Goal: Transaction & Acquisition: Purchase product/service

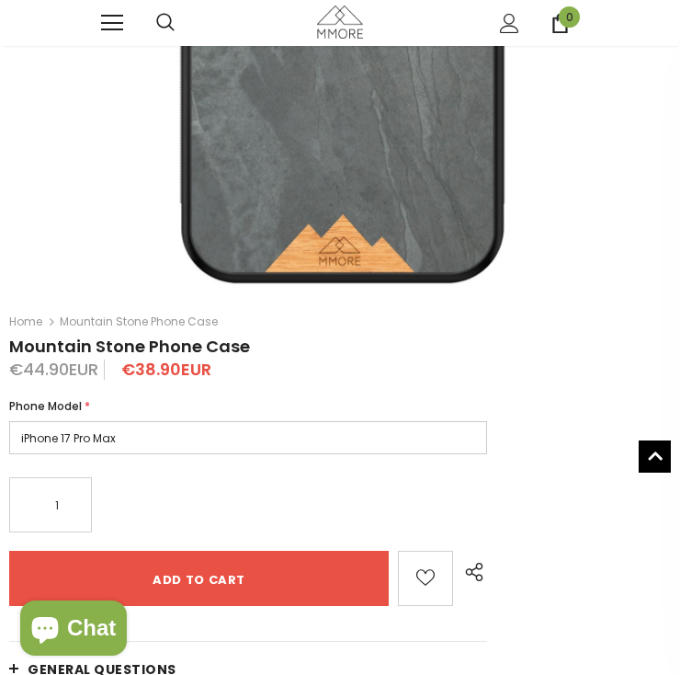
scroll to position [431, 0]
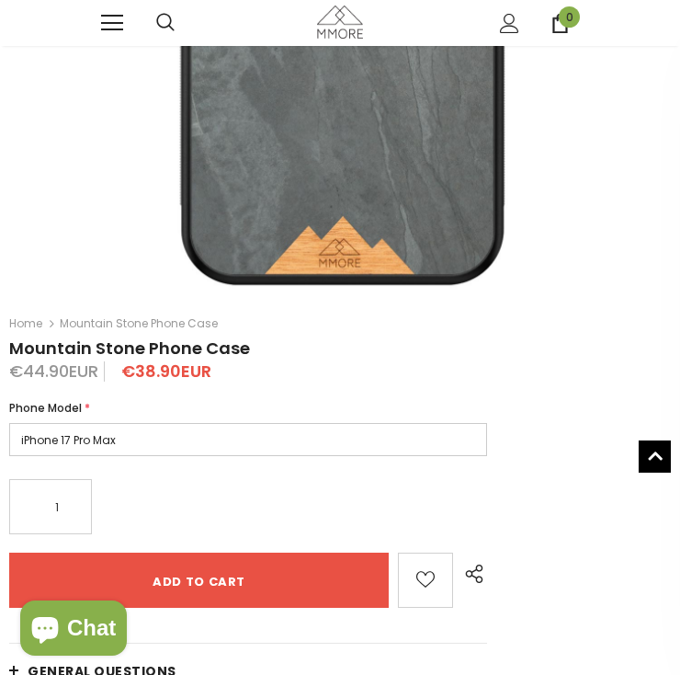
click at [103, 434] on select "iPhone 17 Pro Max iPhone 17 Pro iPhone 17 Air iPhone 17 iPhone 16e iPhone 16 Pr…" at bounding box center [248, 439] width 478 height 33
select select "iPhone 17 Air"
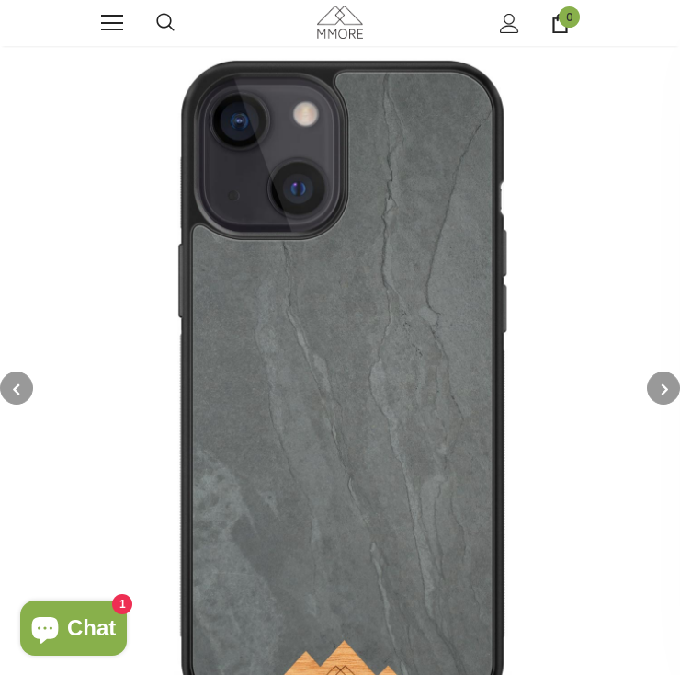
click at [116, 51] on img at bounding box center [340, 388] width 680 height 680
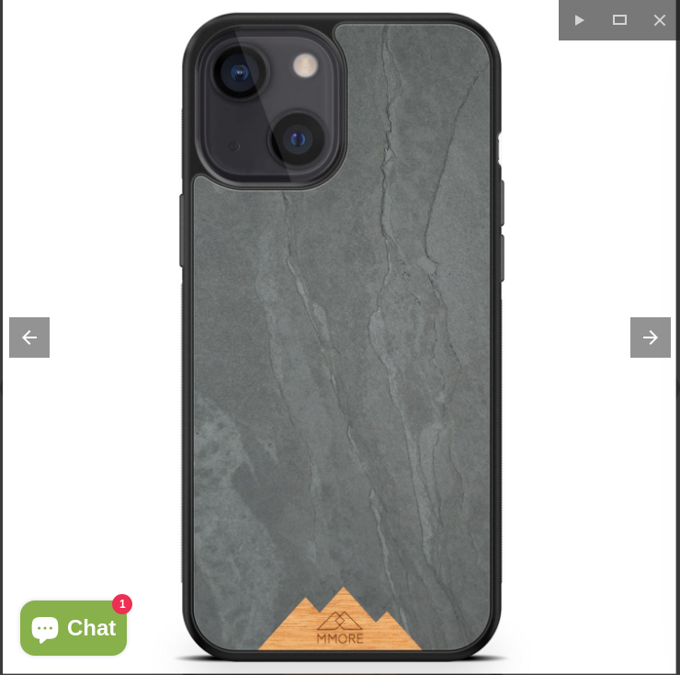
scroll to position [534, 0]
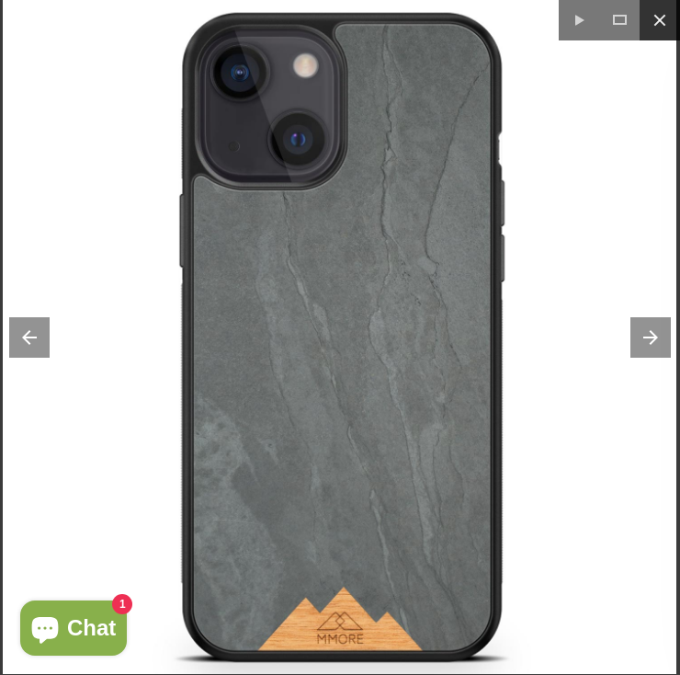
click at [653, 24] on button at bounding box center [660, 20] width 40 height 40
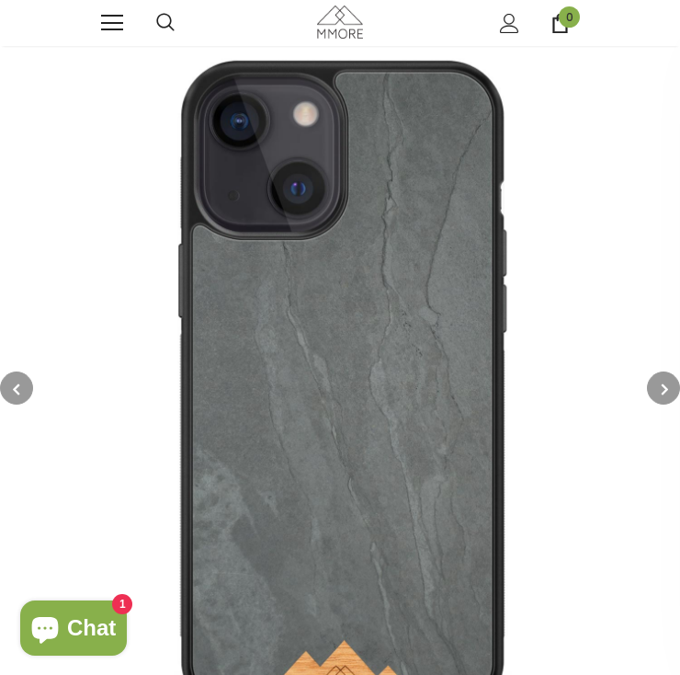
click at [108, 26] on link at bounding box center [112, 23] width 22 height 22
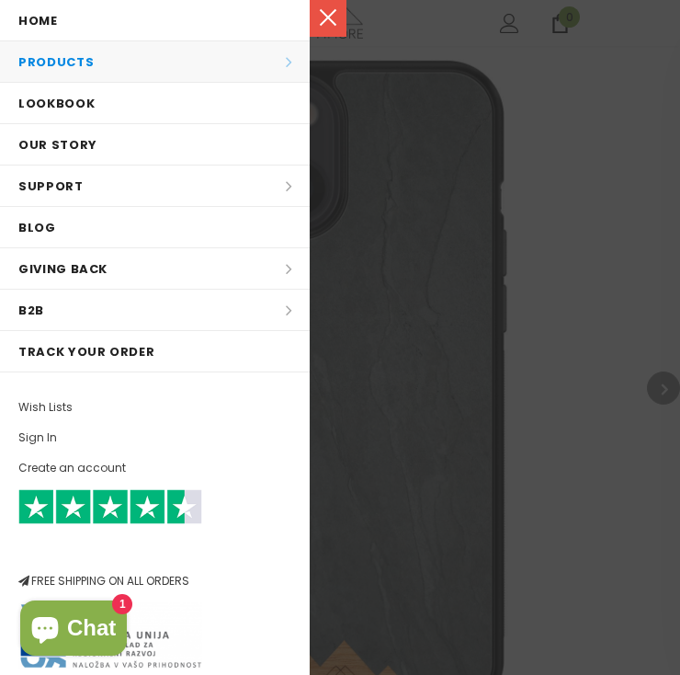
click at [51, 63] on li "Products Products All Products All Collections BUNDLES Organic Collection Wood …" at bounding box center [155, 61] width 310 height 41
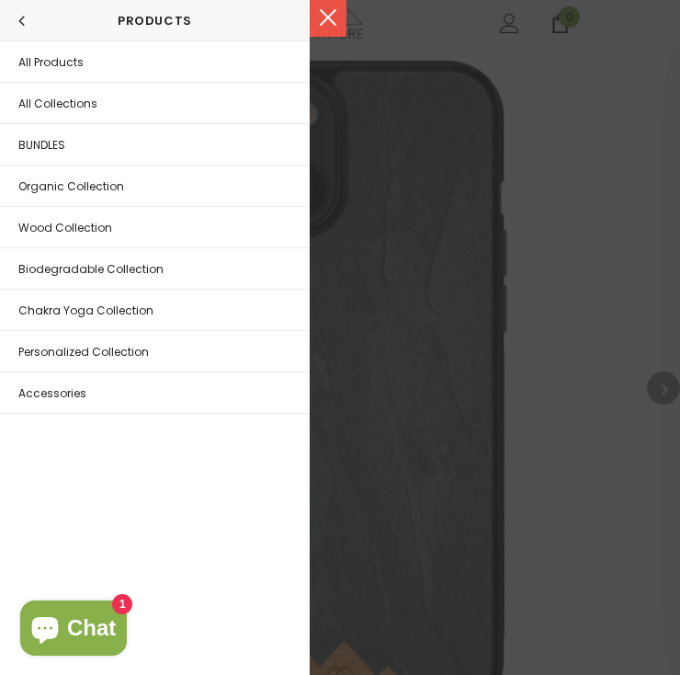
click at [34, 194] on span "Organic Collection" at bounding box center [71, 186] width 106 height 16
click at [59, 191] on span "Organic Collection" at bounding box center [71, 186] width 106 height 16
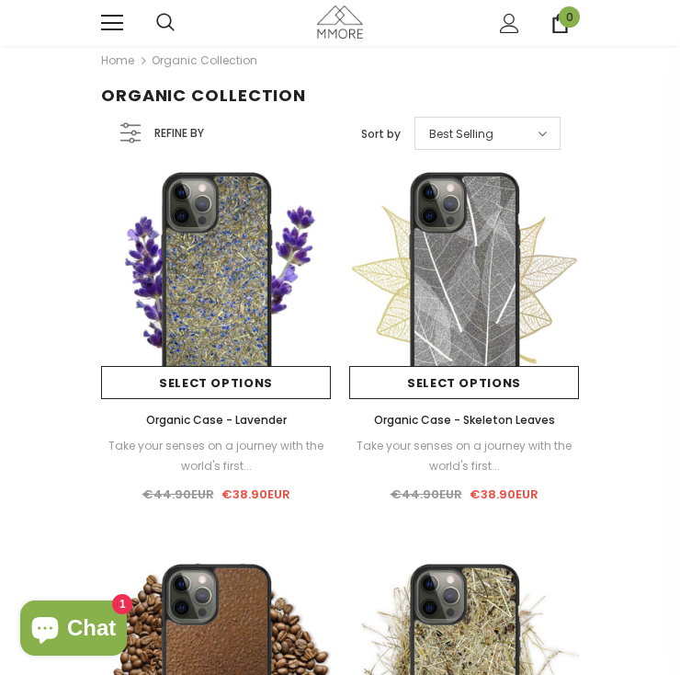
scroll to position [13, 0]
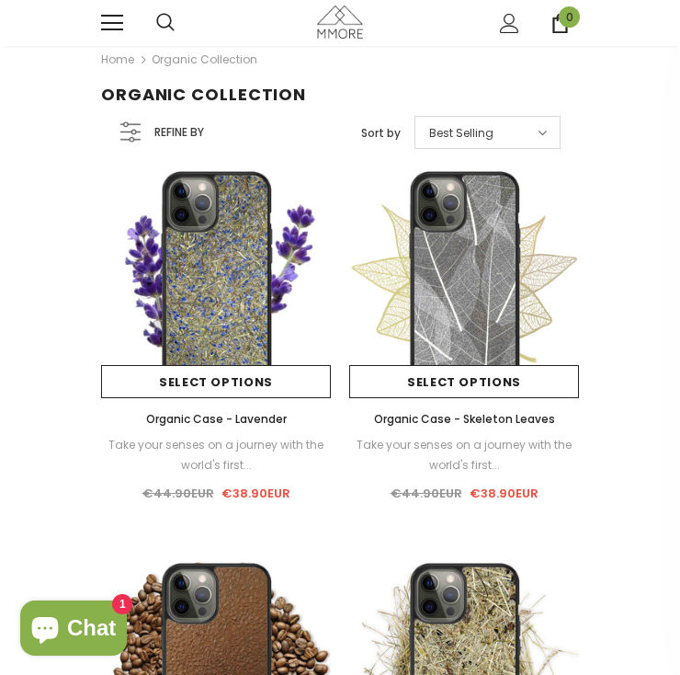
click at [448, 234] on img at bounding box center [464, 282] width 230 height 230
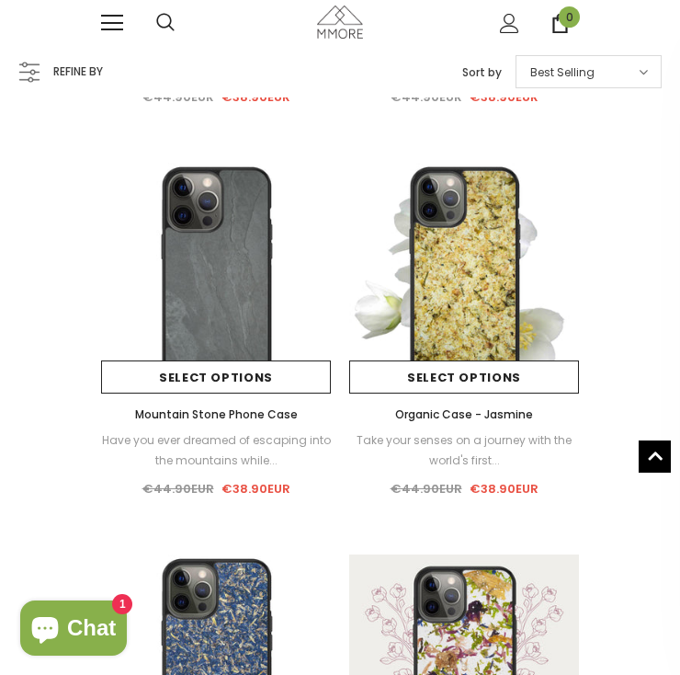
scroll to position [837, 0]
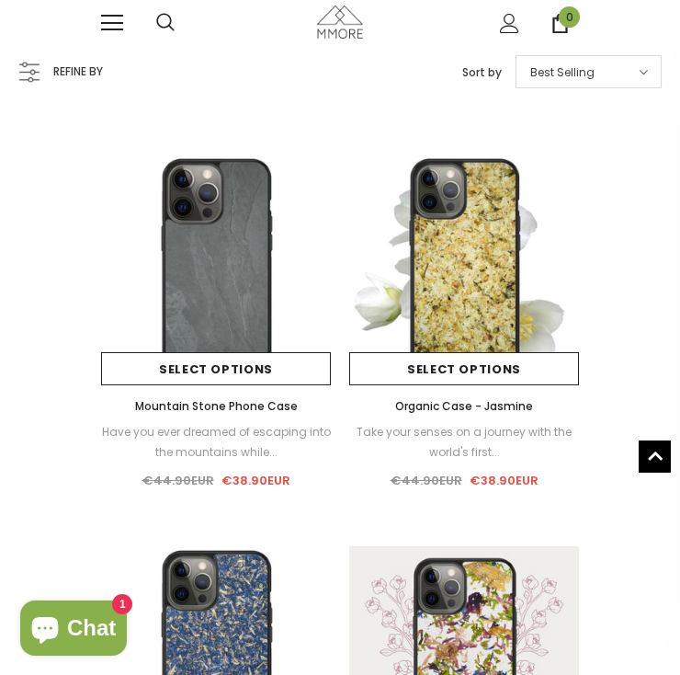
click at [183, 234] on img at bounding box center [216, 269] width 230 height 230
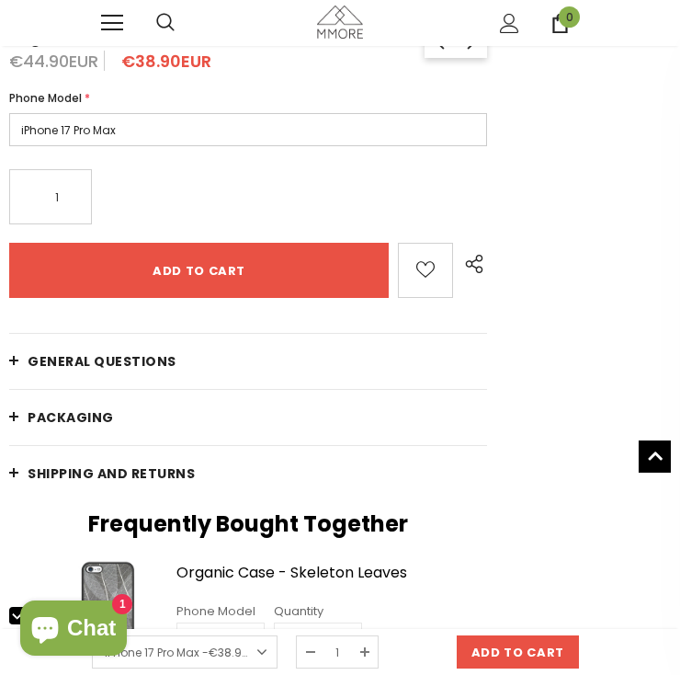
scroll to position [792, 0]
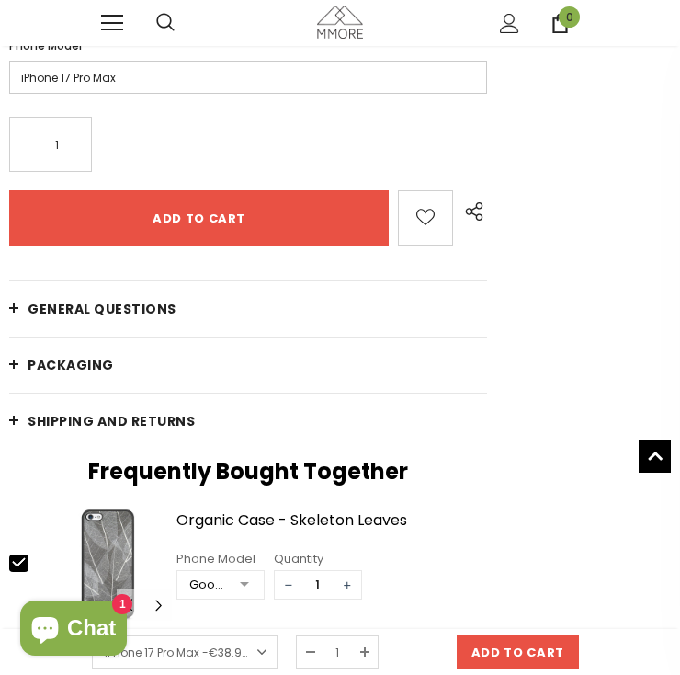
click at [421, 297] on link "General Questions" at bounding box center [248, 308] width 478 height 55
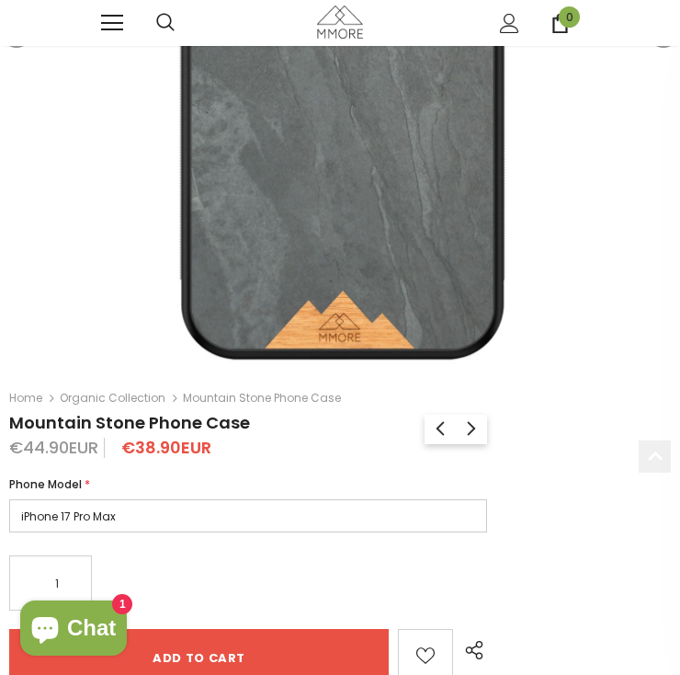
scroll to position [389, 0]
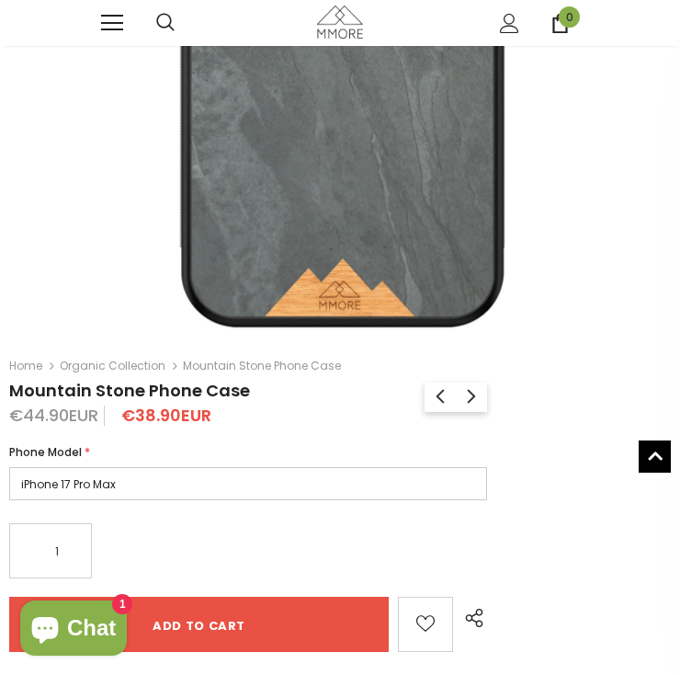
click at [75, 474] on select "iPhone 17 Pro Max iPhone 17 Pro iPhone 17 Air iPhone 17 iPhone 16e iPhone 16 Pr…" at bounding box center [248, 483] width 478 height 33
select select "iPhone 17 Air"
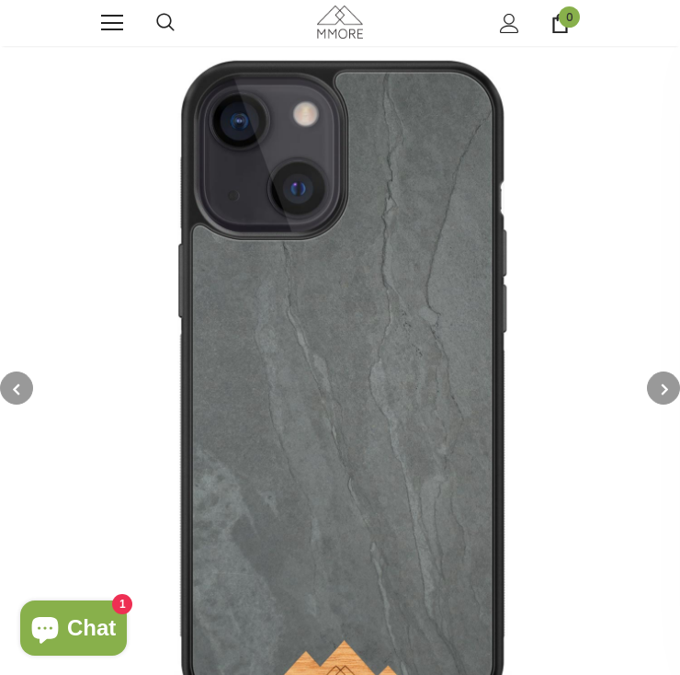
click at [660, 382] on button "button" at bounding box center [663, 387] width 33 height 33
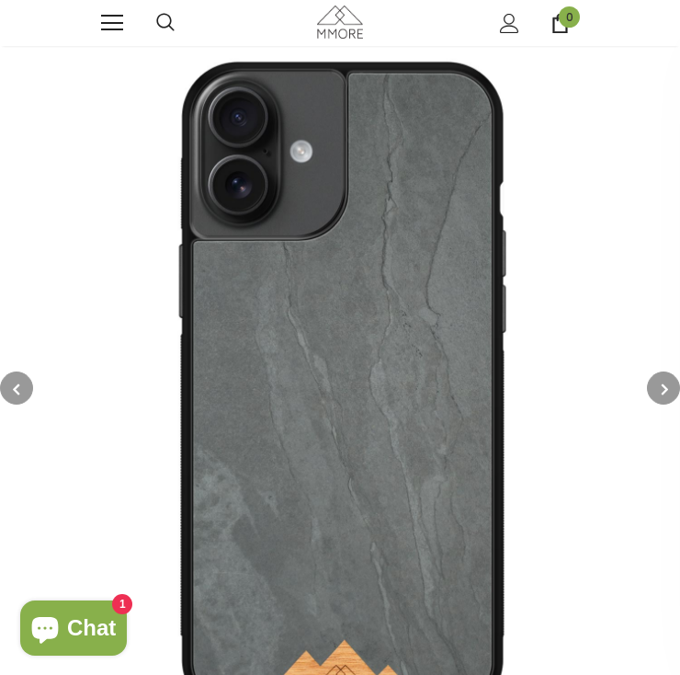
scroll to position [536, 0]
